Goal: Task Accomplishment & Management: Use online tool/utility

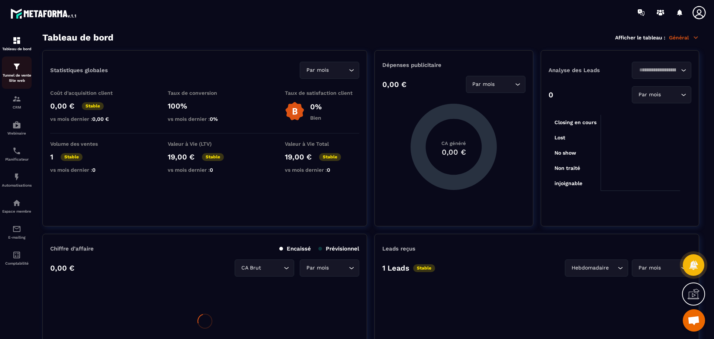
click at [18, 70] on img at bounding box center [16, 66] width 9 height 9
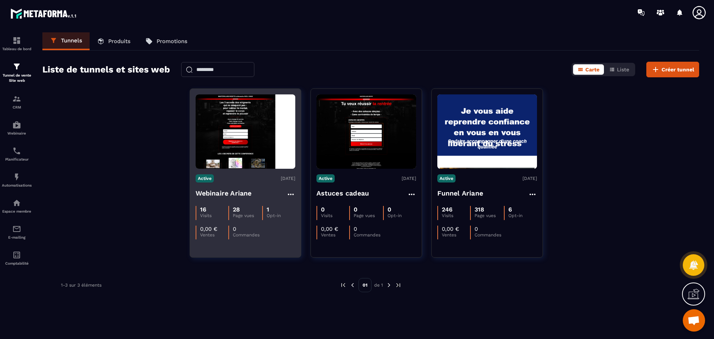
click at [220, 196] on h4 "Webinaire Ariane" at bounding box center [224, 193] width 56 height 10
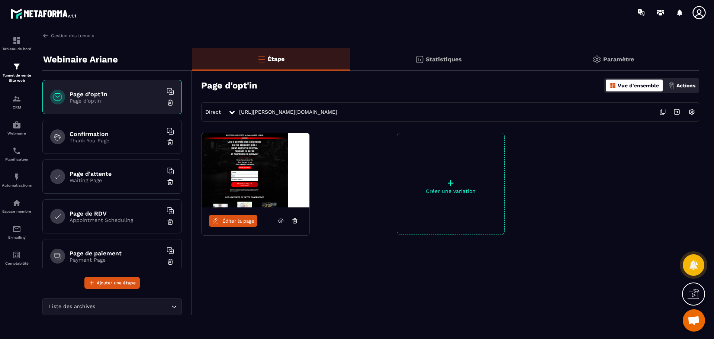
click at [599, 58] on img at bounding box center [596, 59] width 9 height 9
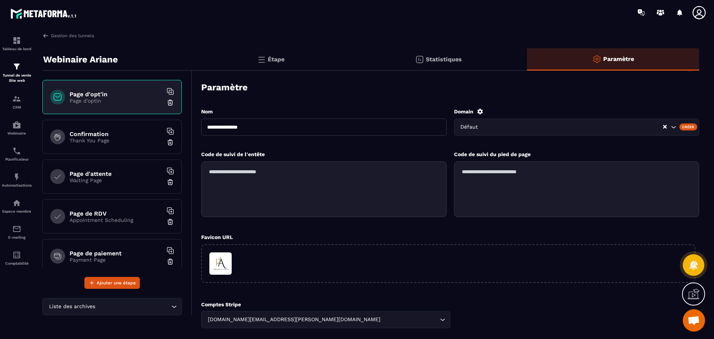
click at [482, 111] on icon at bounding box center [480, 112] width 6 height 6
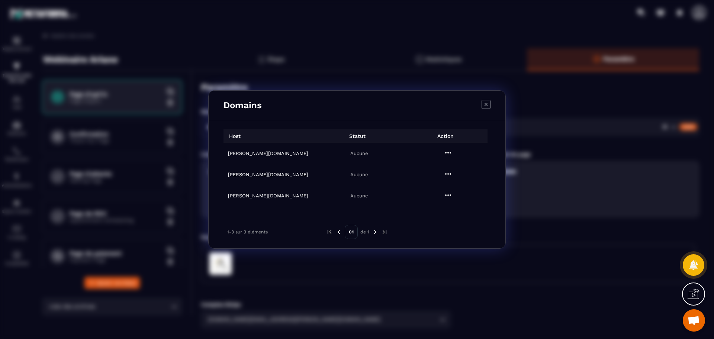
click at [483, 103] on icon "Modal window" at bounding box center [486, 104] width 9 height 9
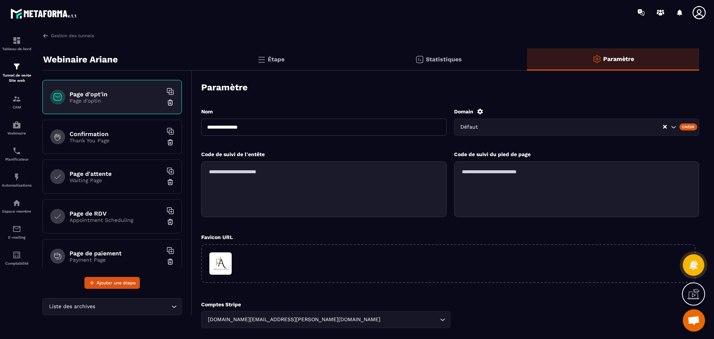
click at [273, 53] on div "Étape" at bounding box center [271, 59] width 158 height 22
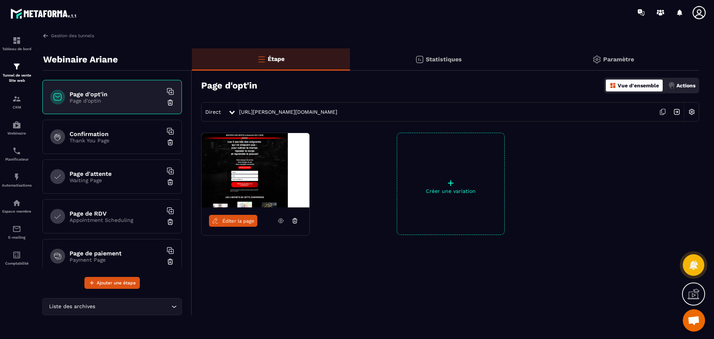
click at [602, 58] on div "Paramètre" at bounding box center [613, 59] width 172 height 22
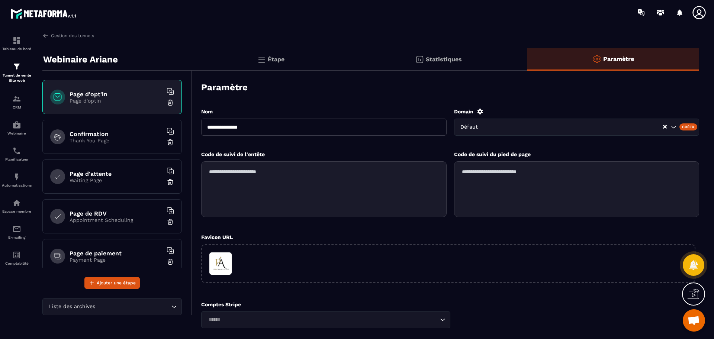
click at [512, 131] on input "Search for option" at bounding box center [573, 127] width 177 height 8
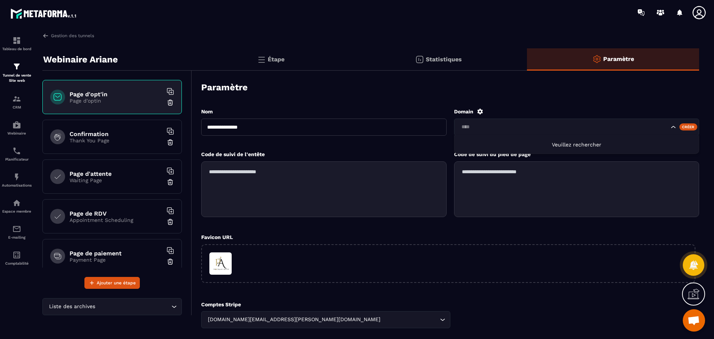
type input "*****"
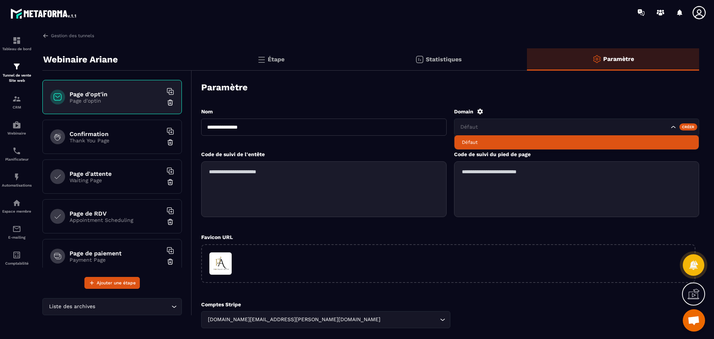
click at [480, 112] on icon at bounding box center [480, 111] width 7 height 7
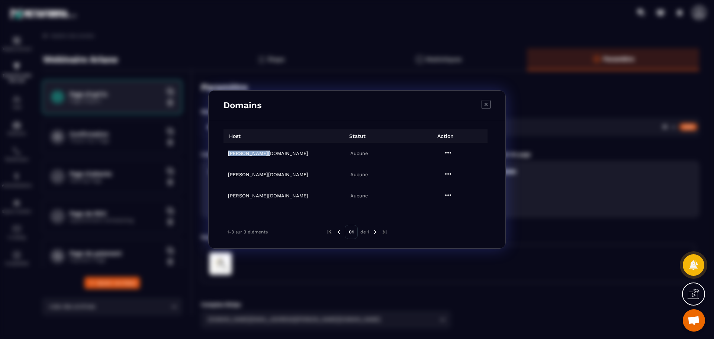
drag, startPoint x: 263, startPoint y: 155, endPoint x: 223, endPoint y: 152, distance: 39.5
click at [223, 152] on td "peggy-auger.fr" at bounding box center [267, 153] width 89 height 21
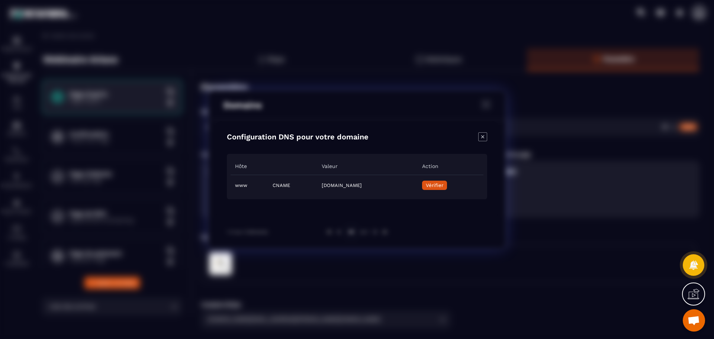
copy h6 "peggy-auger.fr"
click at [484, 136] on icon "Close modal" at bounding box center [482, 136] width 9 height 9
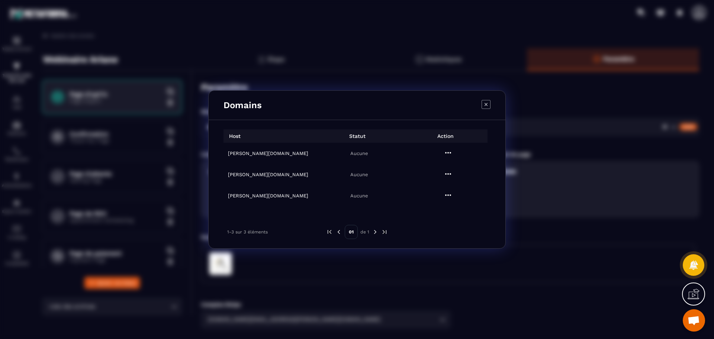
click at [489, 103] on icon "Modal window" at bounding box center [486, 104] width 9 height 9
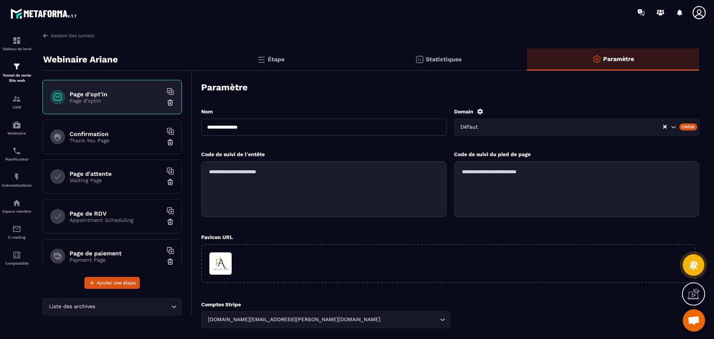
click at [698, 13] on icon at bounding box center [699, 12] width 15 height 15
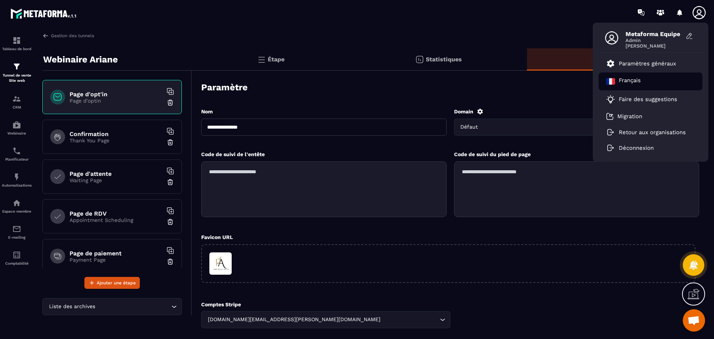
click at [615, 83] on div "Français" at bounding box center [651, 82] width 104 height 18
